Goal: Task Accomplishment & Management: Complete application form

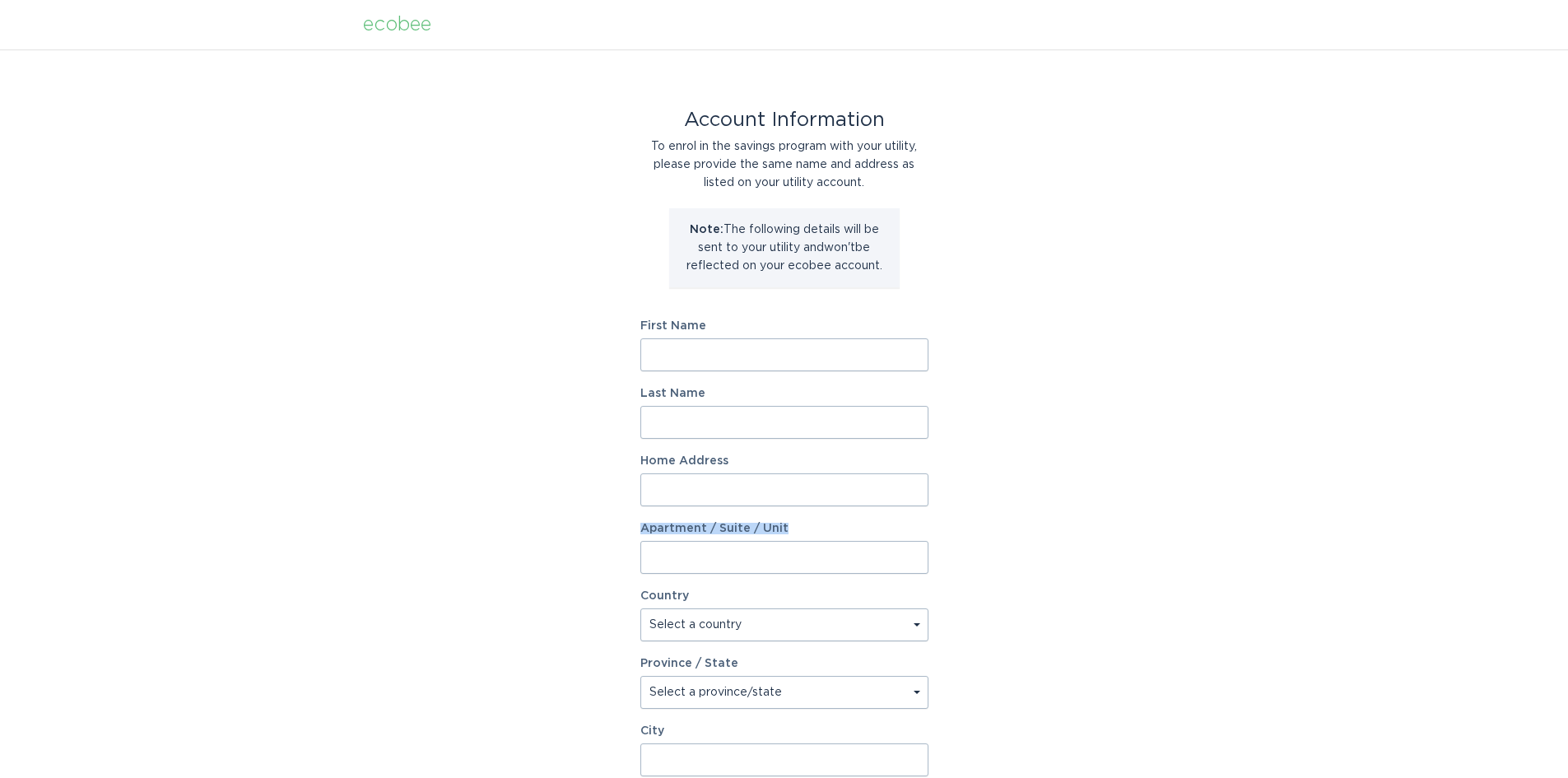
drag, startPoint x: 1150, startPoint y: 509, endPoint x: 1031, endPoint y: 454, distance: 131.1
click at [1146, 502] on div "Account Information To enrol in the savings program with your utility, please p…" at bounding box center [784, 504] width 1568 height 910
click at [954, 198] on div "Account Information To enrol in the savings program with your utility, please p…" at bounding box center [784, 504] width 1568 height 910
drag, startPoint x: 844, startPoint y: 150, endPoint x: 885, endPoint y: 159, distance: 42.0
click at [884, 159] on div "To enrol in the savings program with your utility, please provide the same name…" at bounding box center [784, 165] width 288 height 54
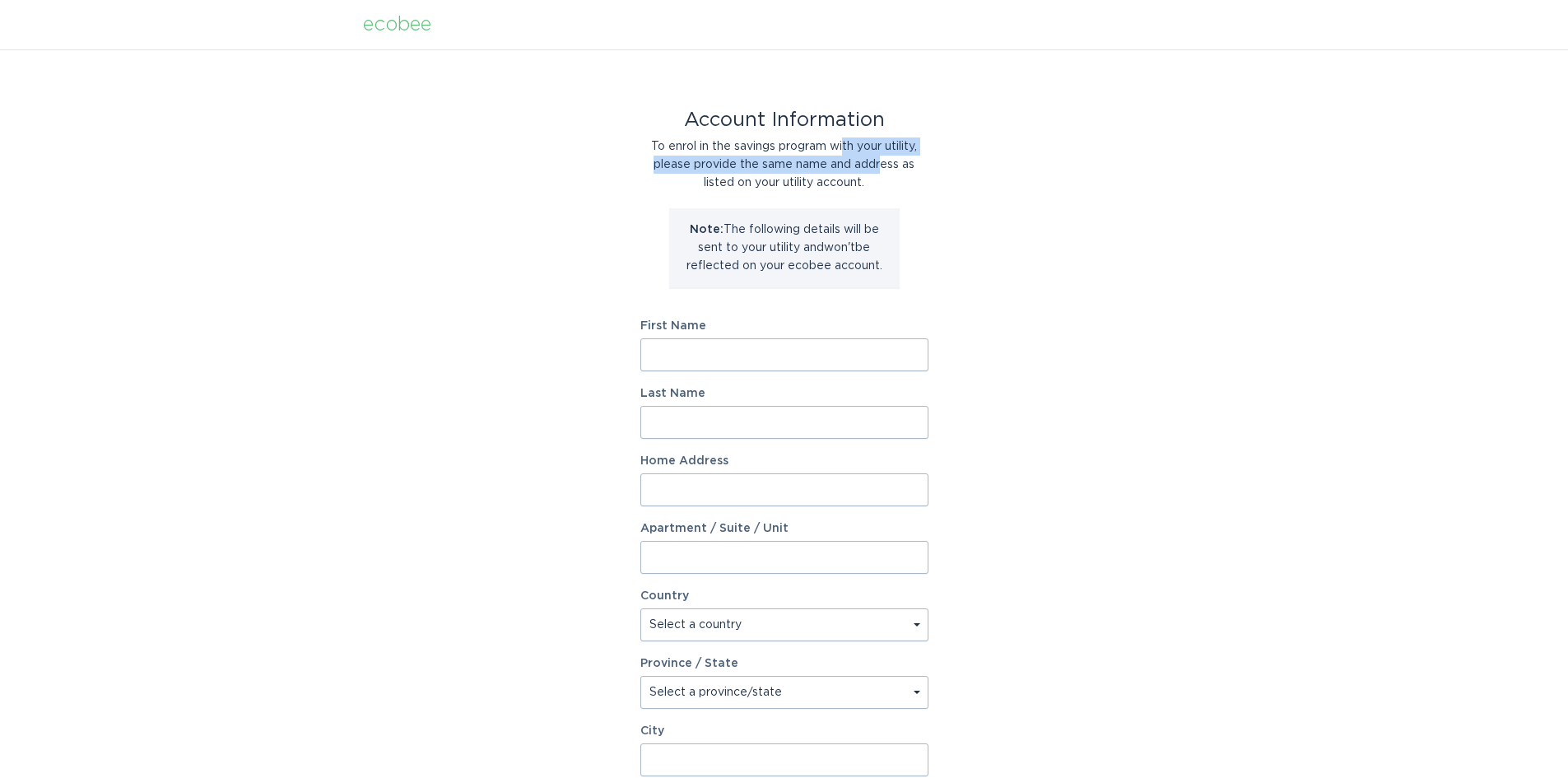
click at [675, 173] on div "To enrol in the savings program with your utility, please provide the same name…" at bounding box center [784, 165] width 288 height 54
drag, startPoint x: 738, startPoint y: 166, endPoint x: 936, endPoint y: 174, distance: 198.2
click at [939, 176] on div "Account Information To enrol in the savings program with your utility, please p…" at bounding box center [784, 504] width 1568 height 910
click at [1020, 210] on div "Account Information To enrol in the savings program with your utility, please p…" at bounding box center [784, 504] width 1568 height 910
click at [785, 354] on input "First Name" at bounding box center [784, 354] width 288 height 33
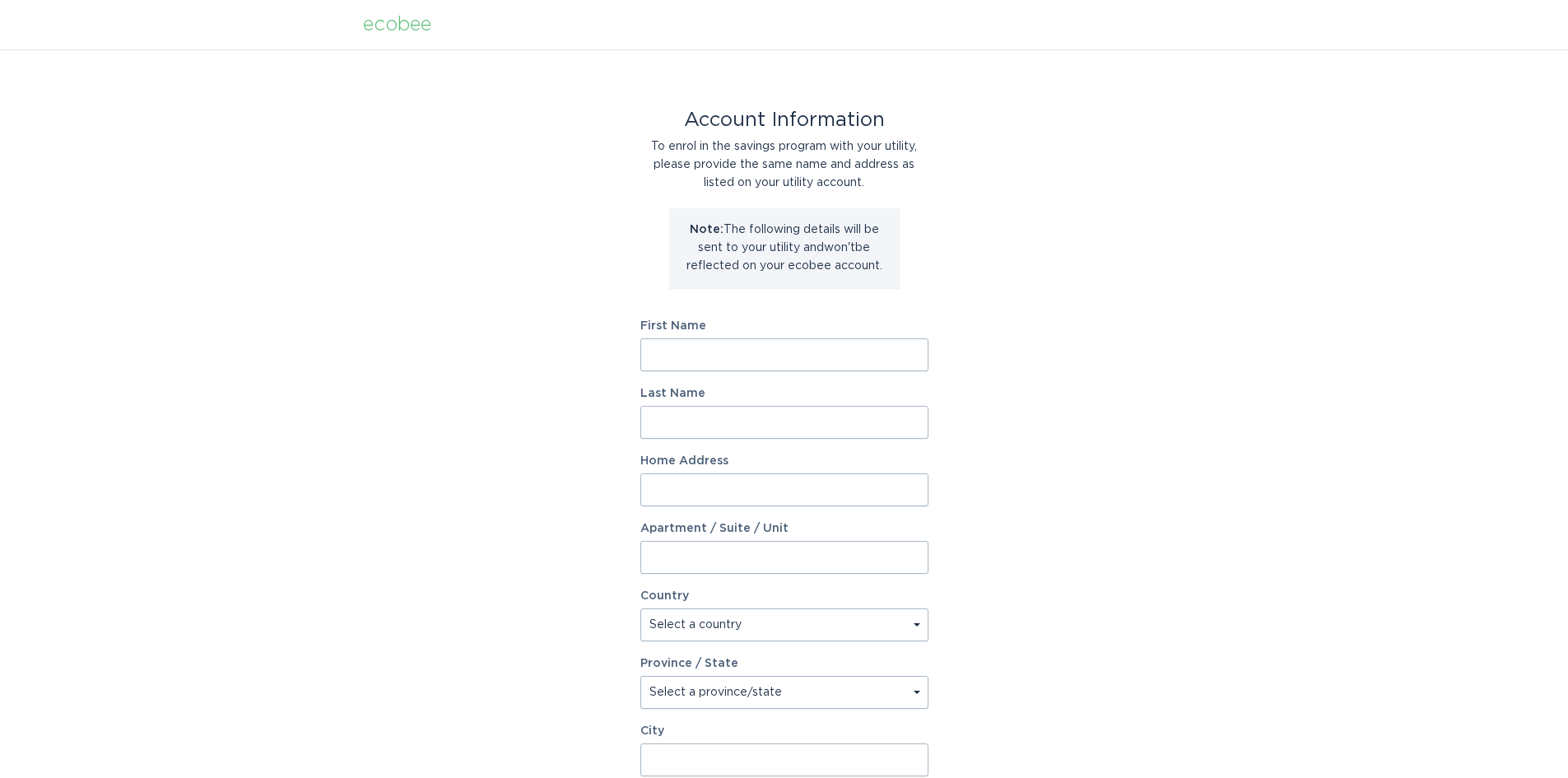
click at [1087, 323] on div "Account Information To enrol in the savings program with your utility, please p…" at bounding box center [784, 504] width 1568 height 910
click at [873, 362] on input "First Name" at bounding box center [784, 354] width 288 height 33
type input "[PERSON_NAME]"
click at [721, 419] on input "Last Name" at bounding box center [784, 422] width 288 height 33
type input "[PERSON_NAME]"
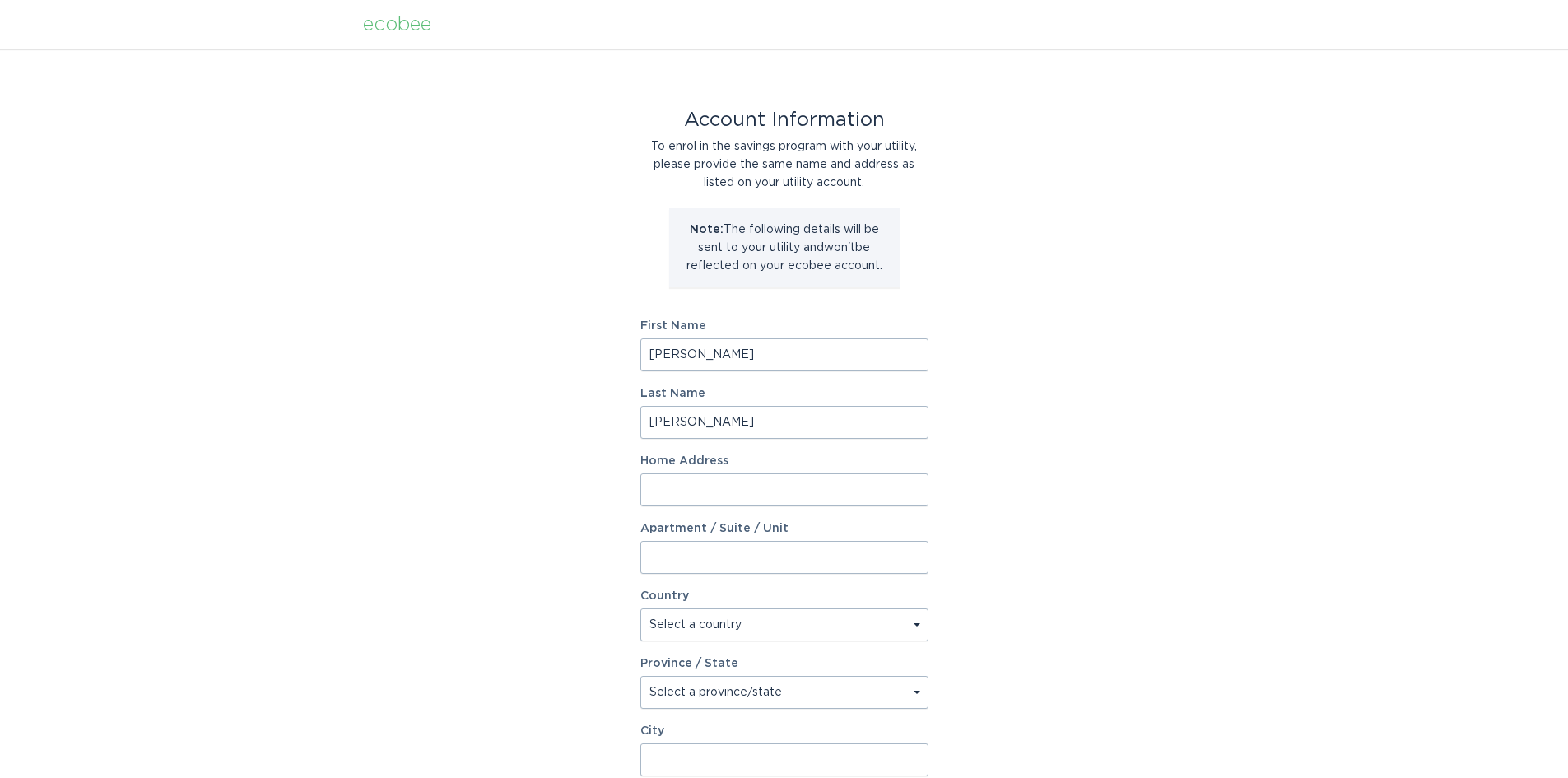
click at [879, 481] on input "Home Address" at bounding box center [784, 489] width 288 height 33
type input "1839 E [PERSON_NAME] Dr"
select select "US"
type input "Phoenix"
type input "85042"
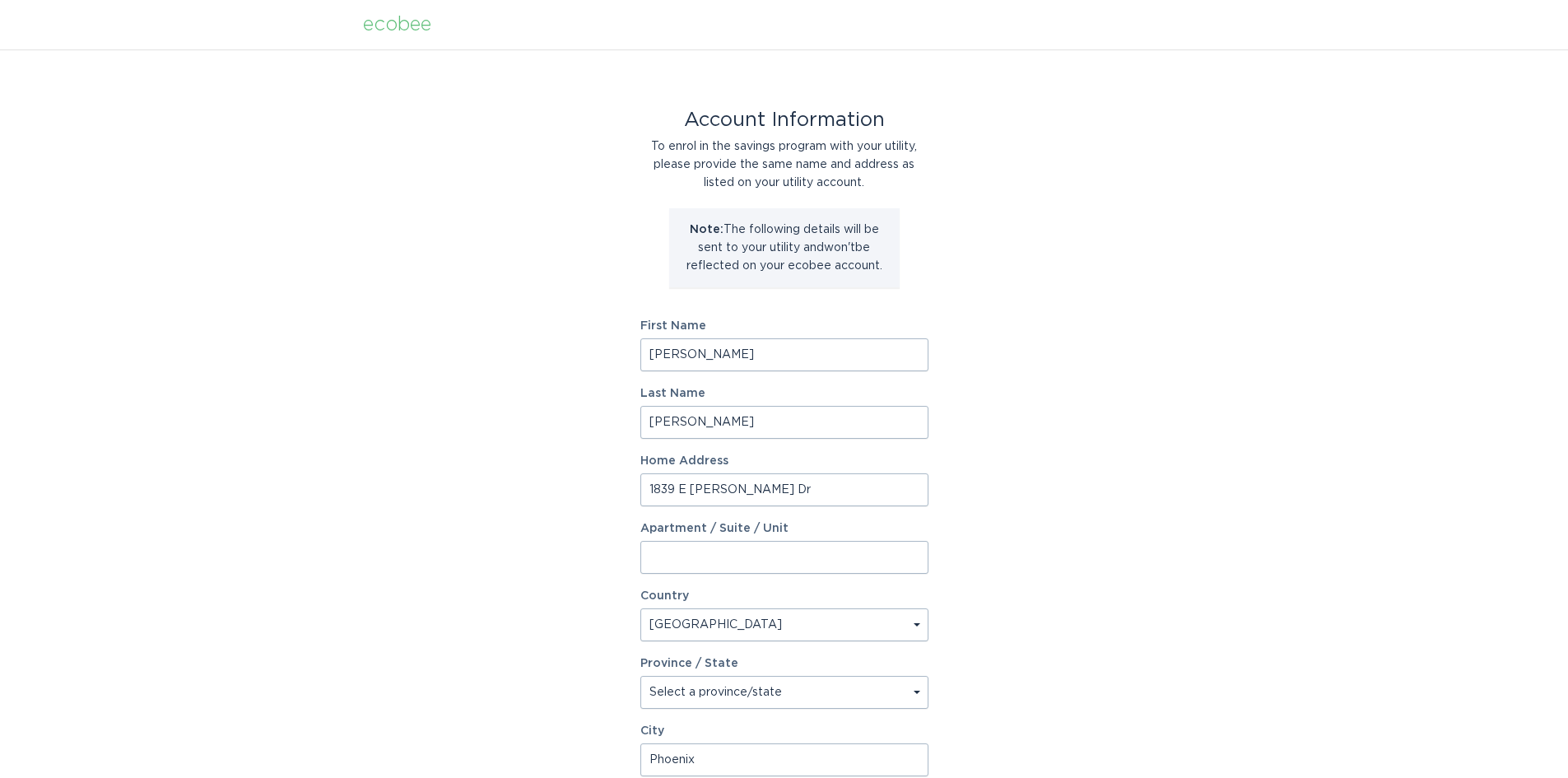
select select "AZ"
click at [1047, 576] on div "Account Information To enrol in the savings program with your utility, please p…" at bounding box center [784, 504] width 1568 height 910
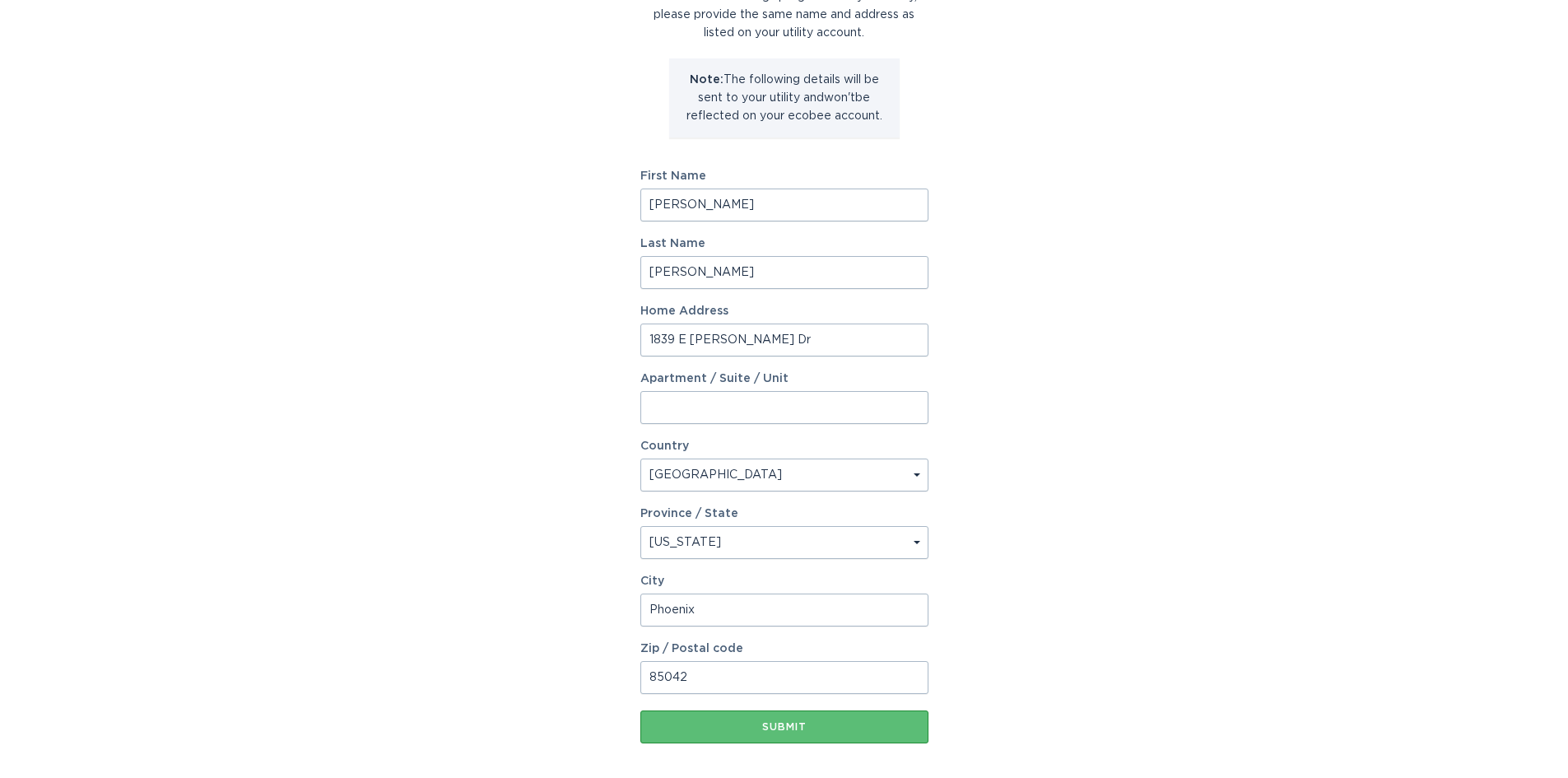
scroll to position [224, 0]
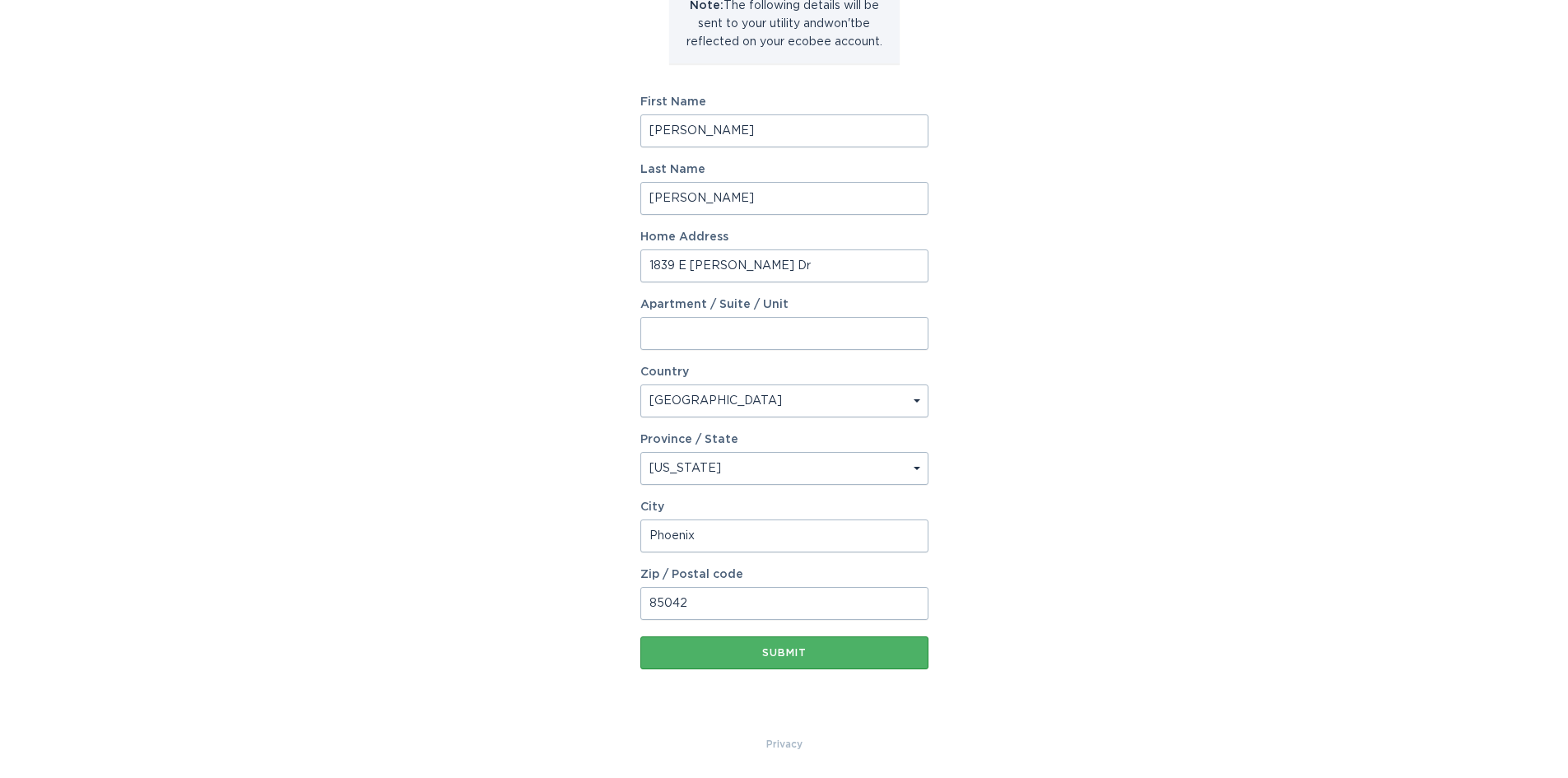
click at [830, 649] on div "Submit" at bounding box center [784, 653] width 272 height 10
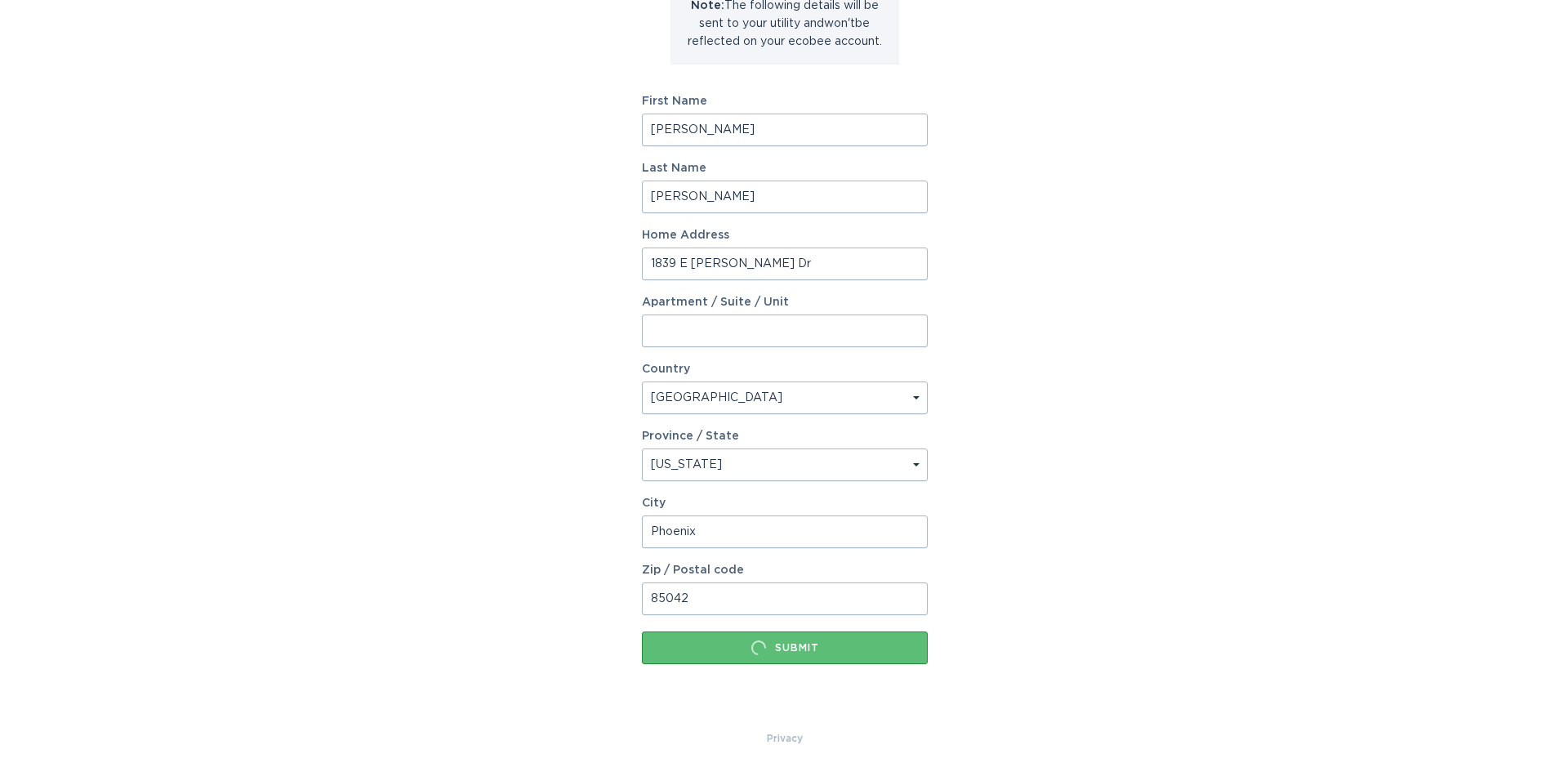
scroll to position [0, 0]
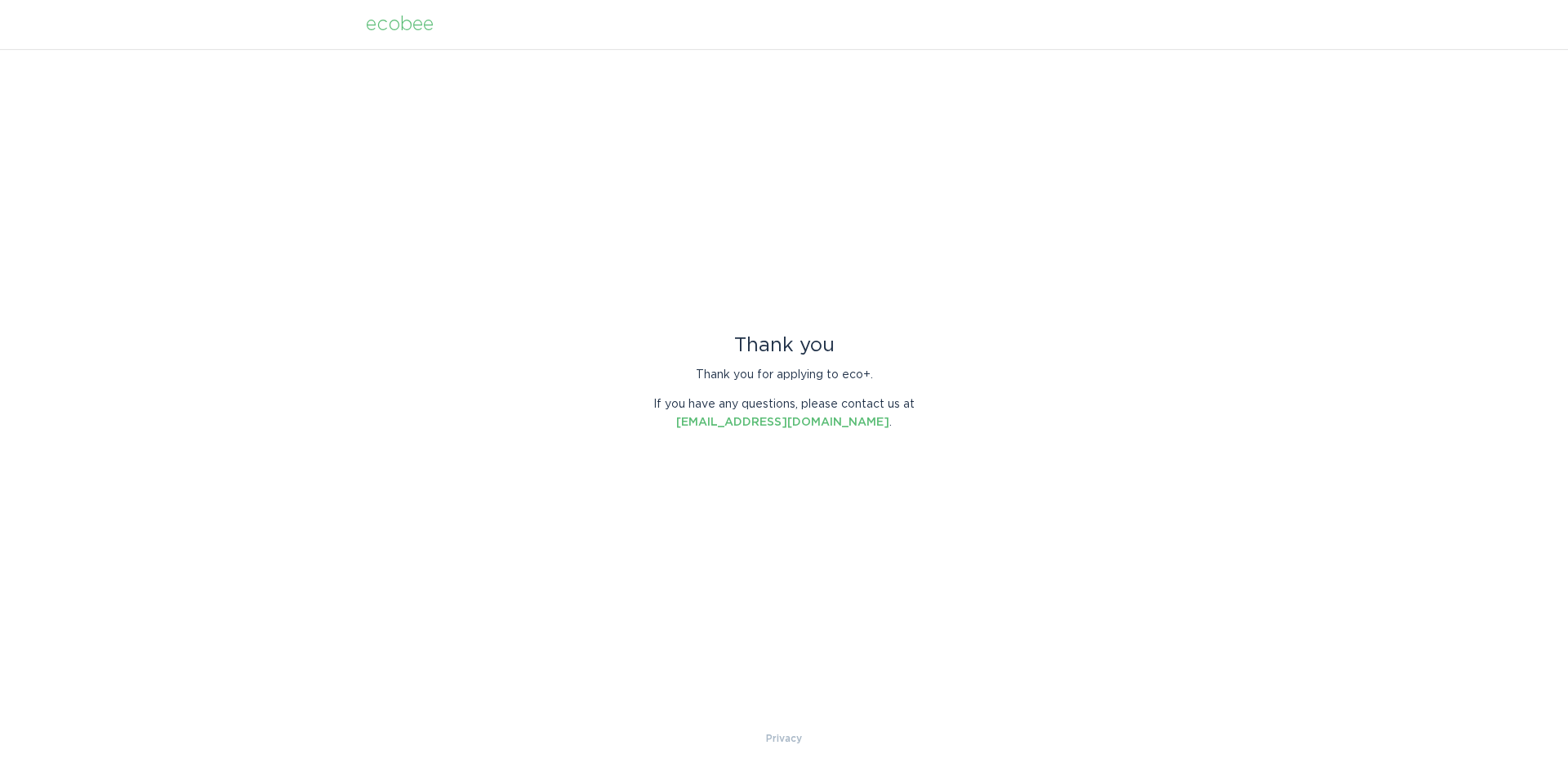
click at [1478, 310] on div "Thank you Thank you for applying to eco+. If you have any questions, please con…" at bounding box center [784, 389] width 1568 height 680
drag, startPoint x: 644, startPoint y: 187, endPoint x: 640, endPoint y: 176, distance: 11.7
click at [640, 182] on div "Thank you Thank you for applying to eco+. If you have any questions, please con…" at bounding box center [784, 389] width 1568 height 680
